Goal: Transaction & Acquisition: Purchase product/service

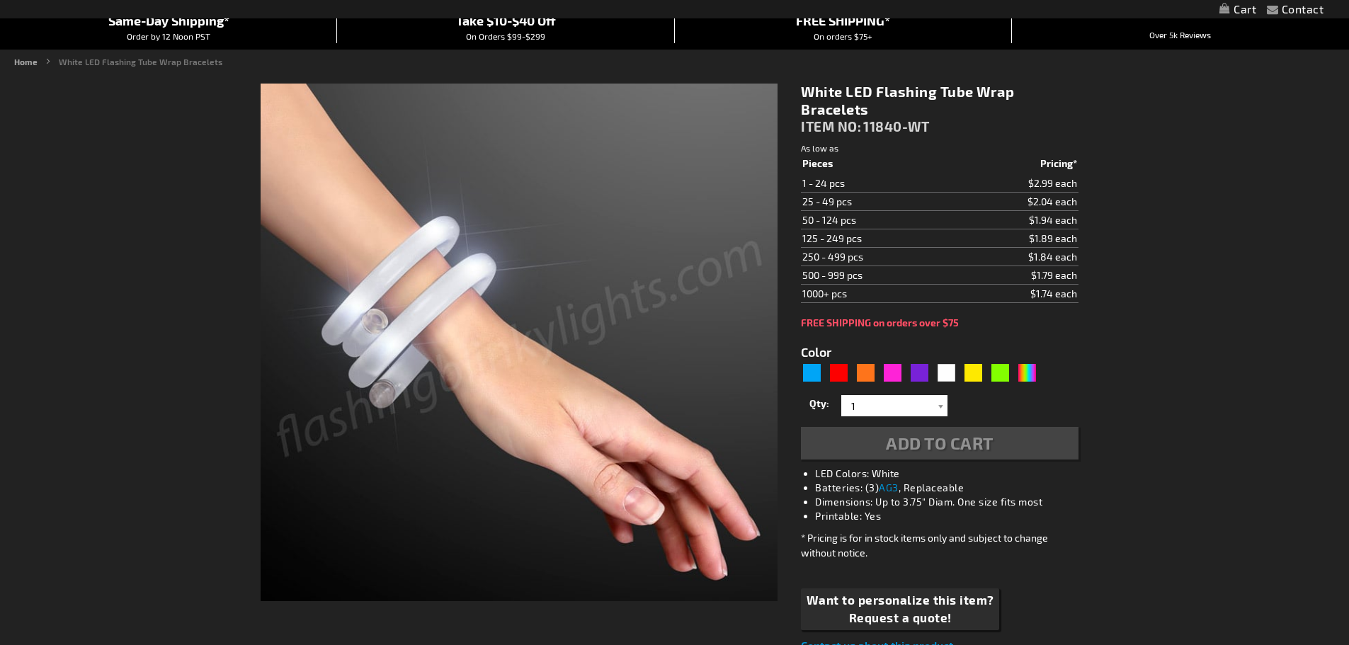
type input "5646"
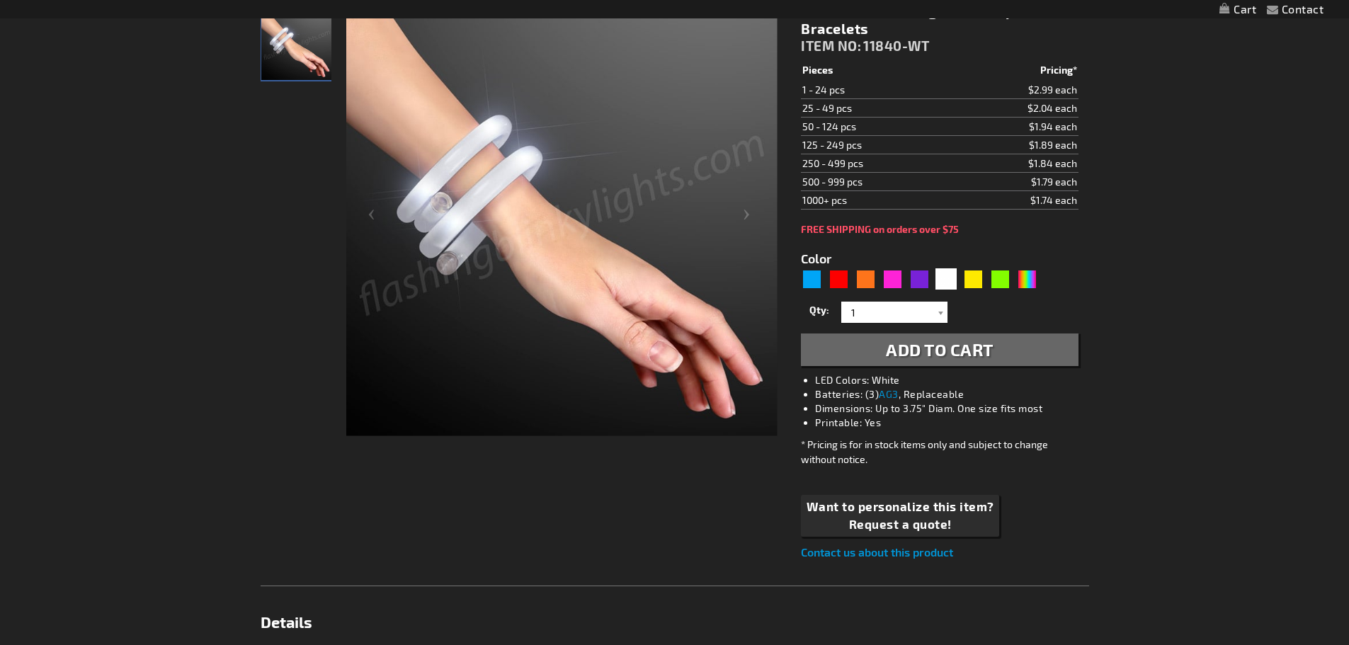
scroll to position [142, 0]
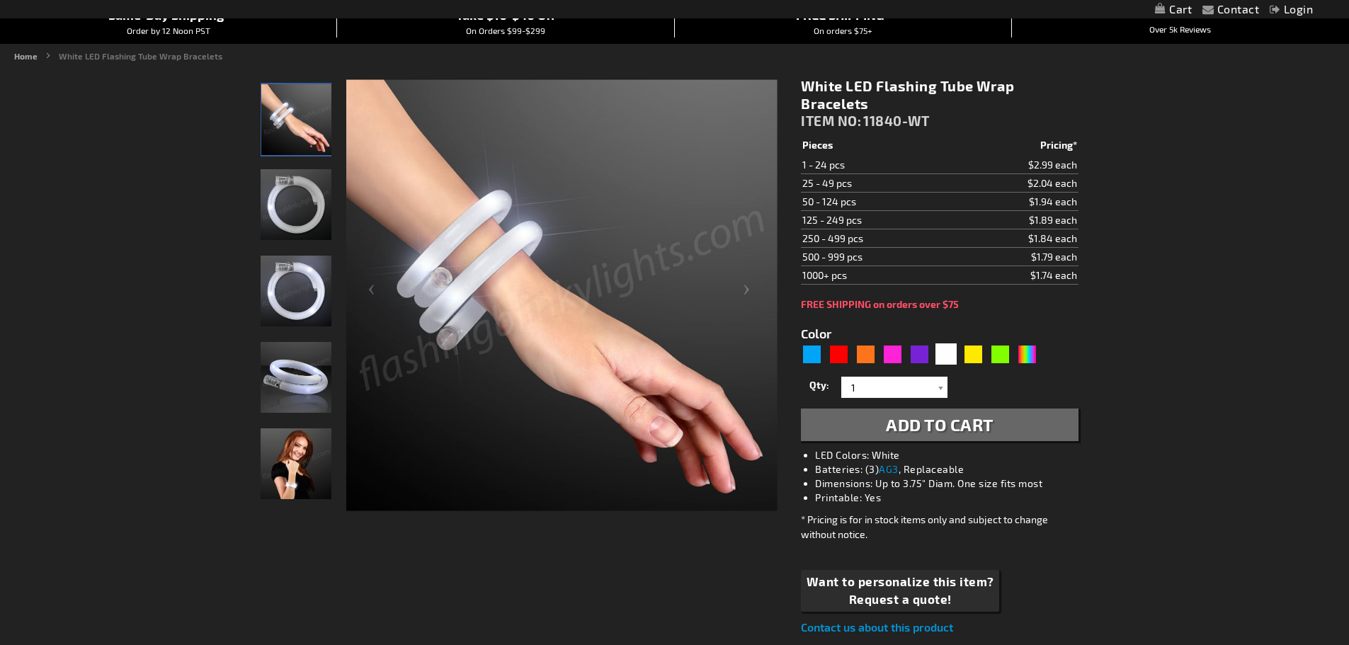
click at [297, 369] on img "White LED Flashing Tube Wrap Bracelets" at bounding box center [296, 377] width 71 height 71
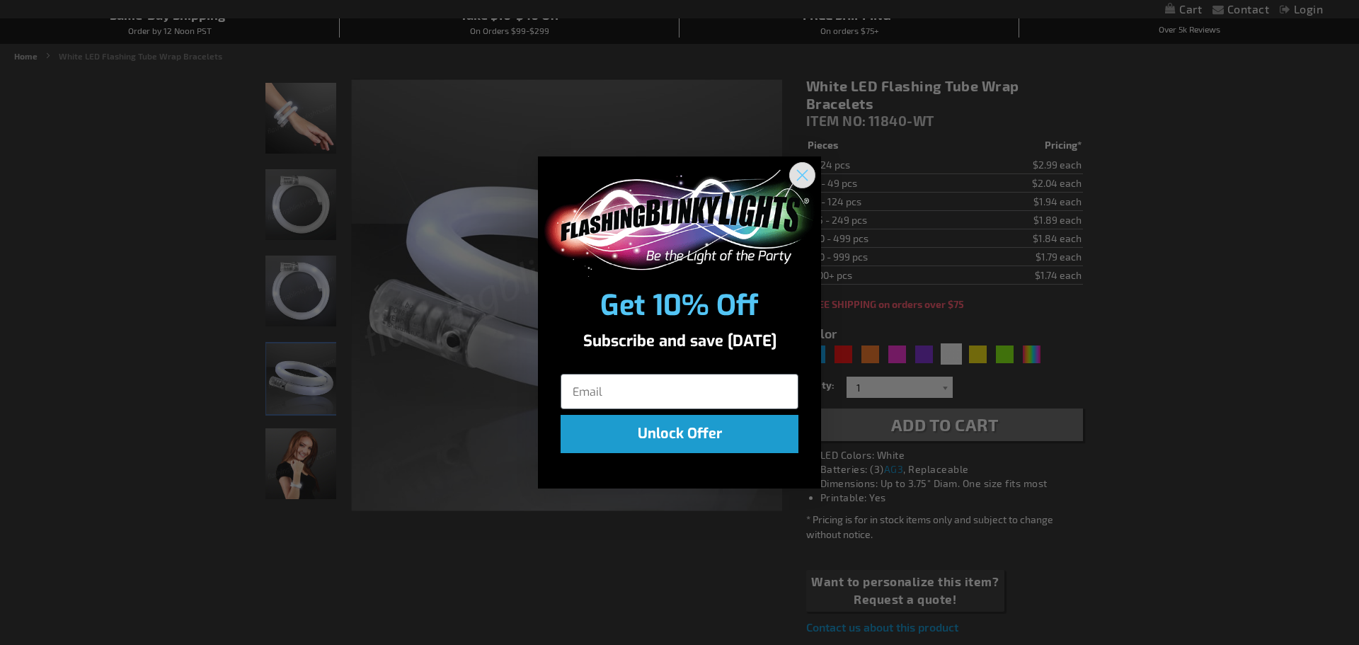
click at [802, 176] on icon "Close dialog" at bounding box center [803, 176] width 10 height 10
